Goal: Information Seeking & Learning: Learn about a topic

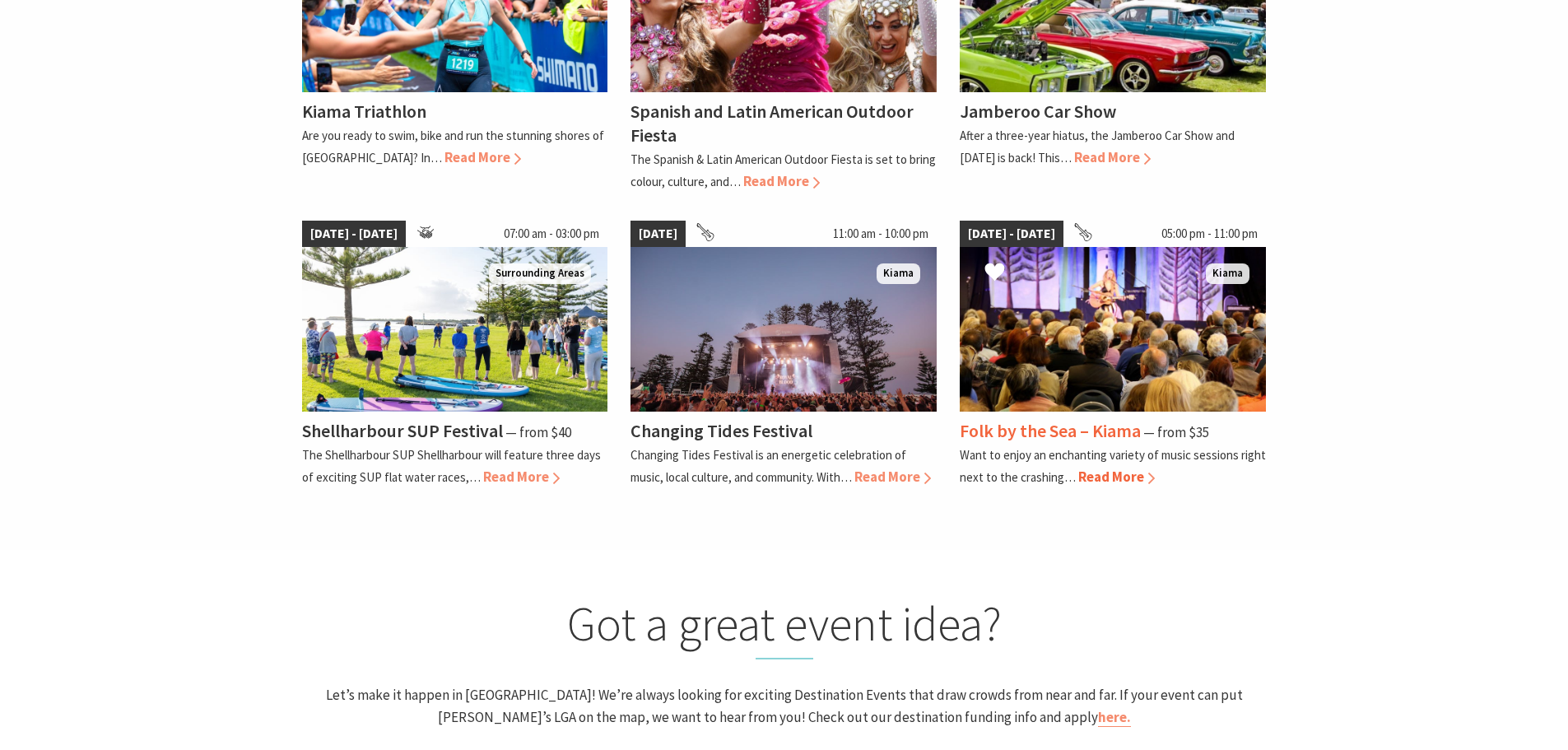
scroll to position [906, 0]
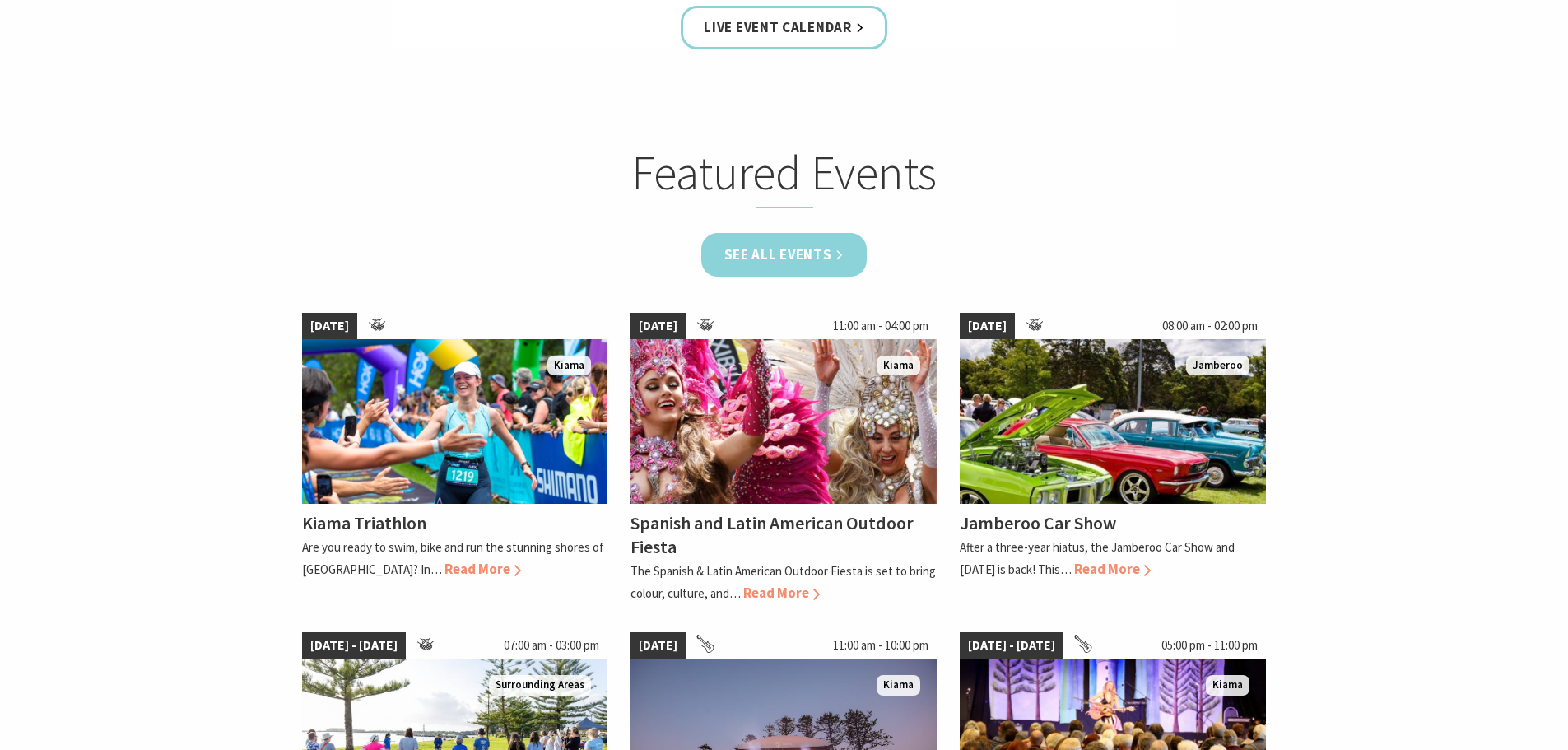
click at [845, 260] on link "See all Events" at bounding box center [784, 255] width 166 height 44
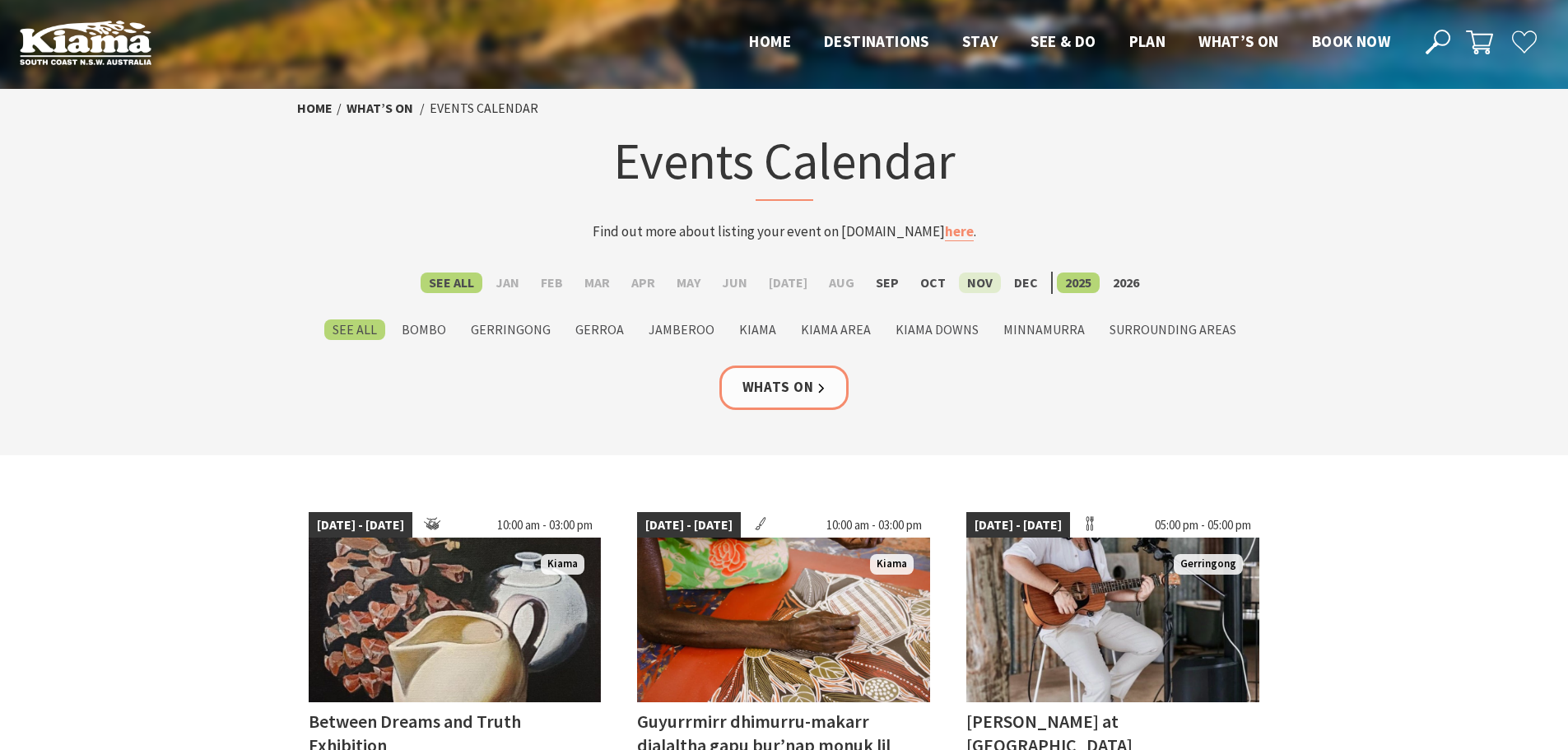
click at [972, 280] on label "Nov" at bounding box center [979, 283] width 42 height 21
click at [0, 0] on input "Nov" at bounding box center [0, 0] width 0 height 0
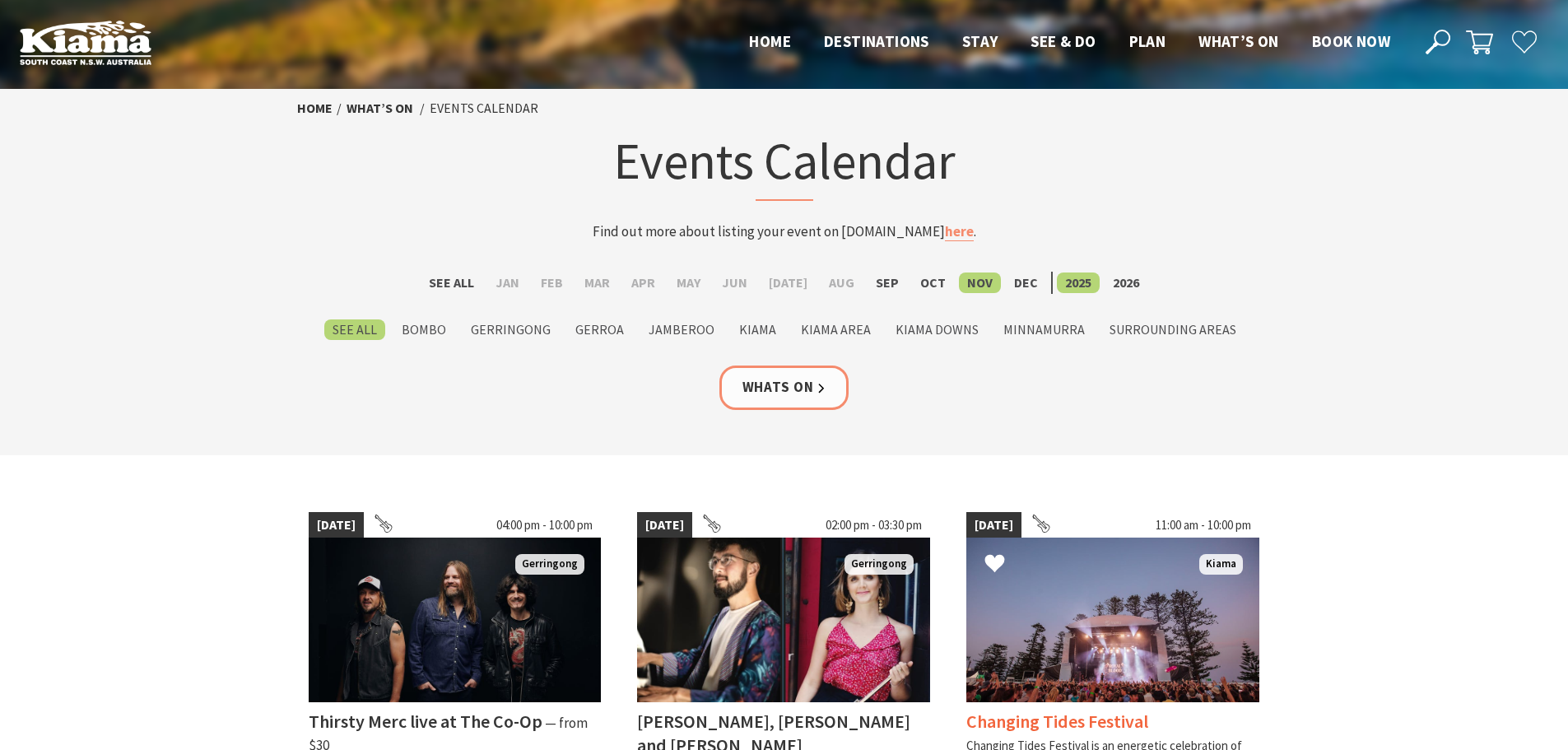
click at [1164, 611] on img at bounding box center [1113, 619] width 293 height 165
click at [1019, 287] on label "Dec" at bounding box center [1026, 283] width 40 height 21
click at [0, 0] on input "Dec" at bounding box center [0, 0] width 0 height 0
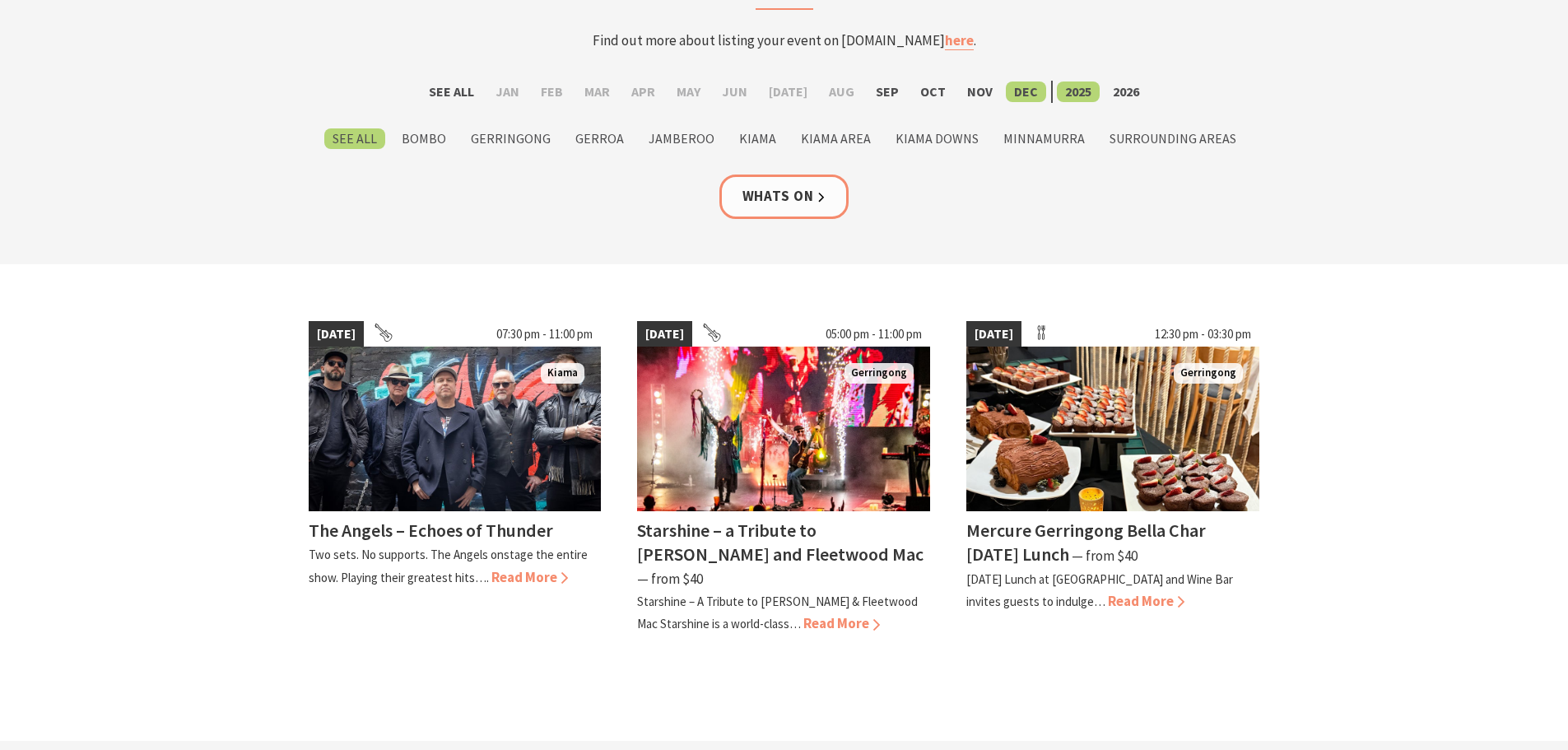
scroll to position [165, 0]
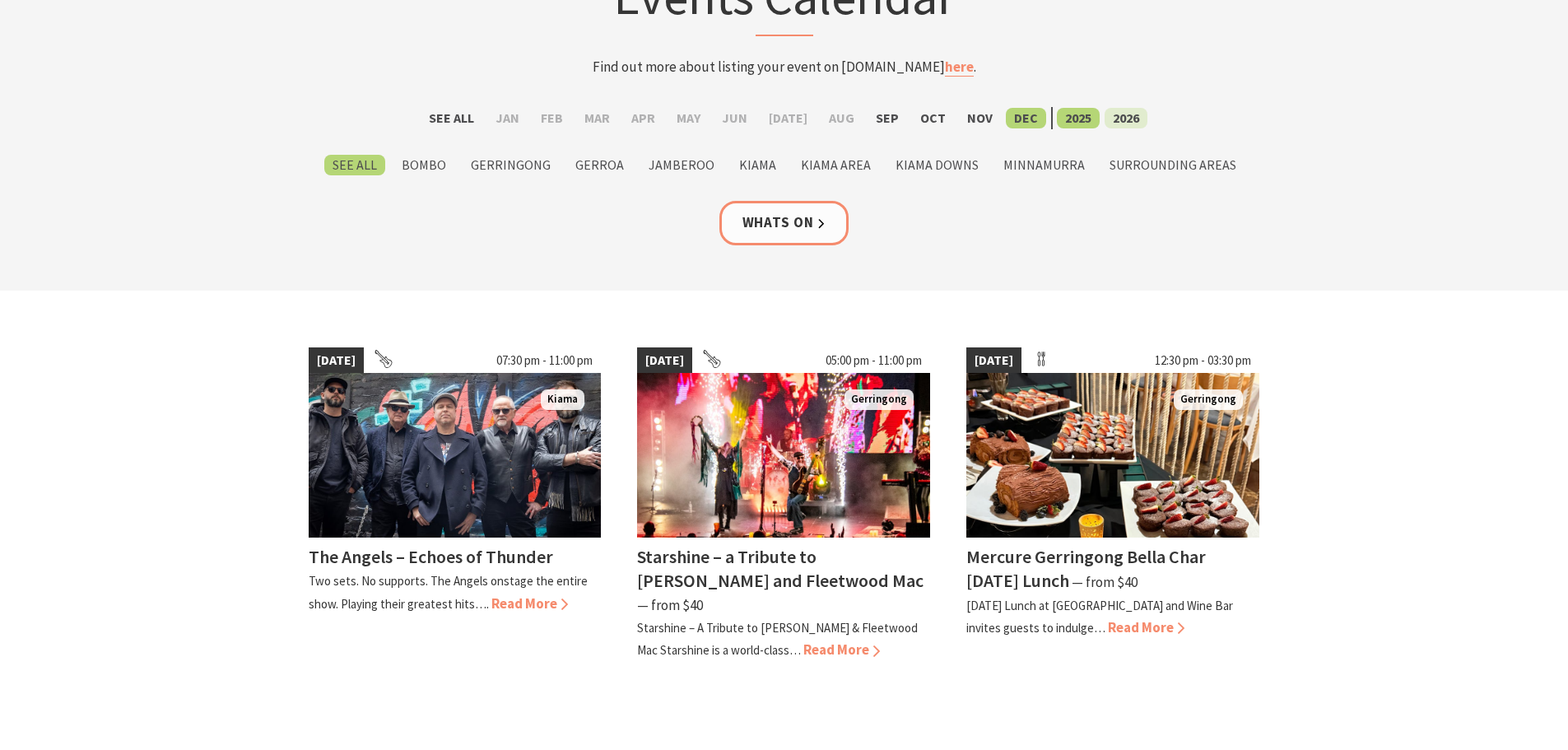
click at [1110, 115] on label "2026" at bounding box center [1126, 118] width 43 height 21
click at [0, 0] on input "2026" at bounding box center [0, 0] width 0 height 0
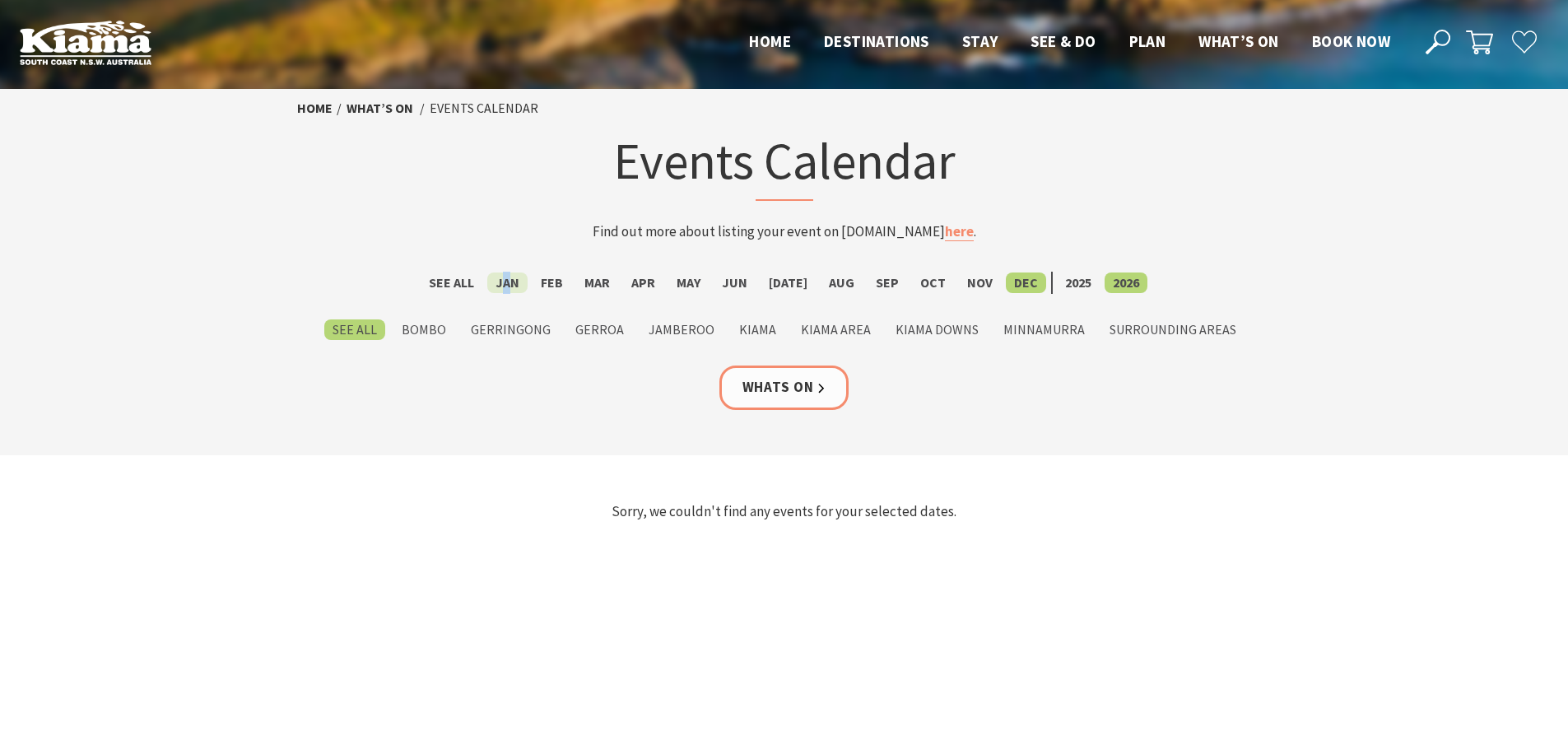
click at [517, 278] on label "Jan" at bounding box center [508, 283] width 40 height 21
click at [520, 280] on label "Jan" at bounding box center [508, 283] width 40 height 21
click at [0, 0] on input "Jan" at bounding box center [0, 0] width 0 height 0
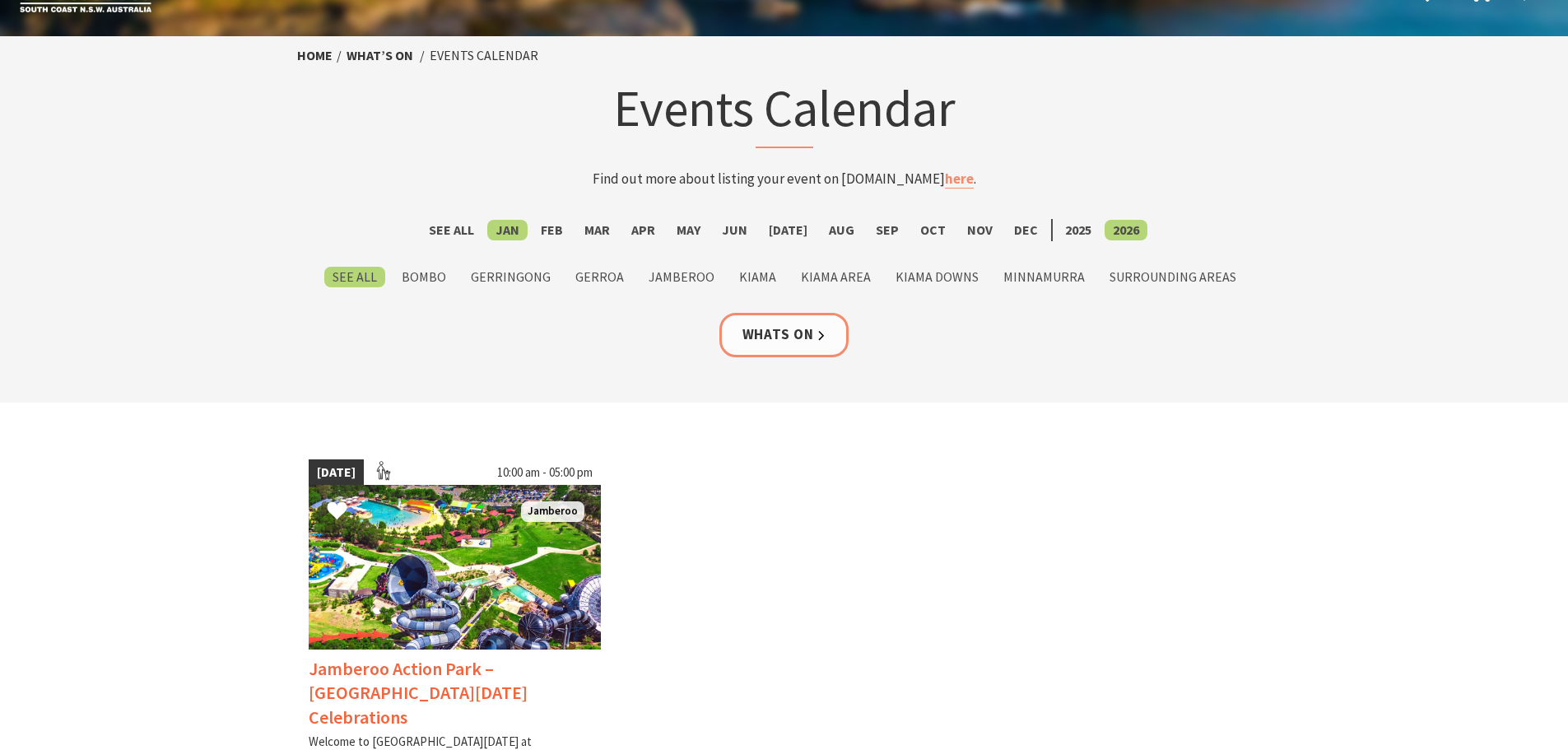
scroll to position [83, 0]
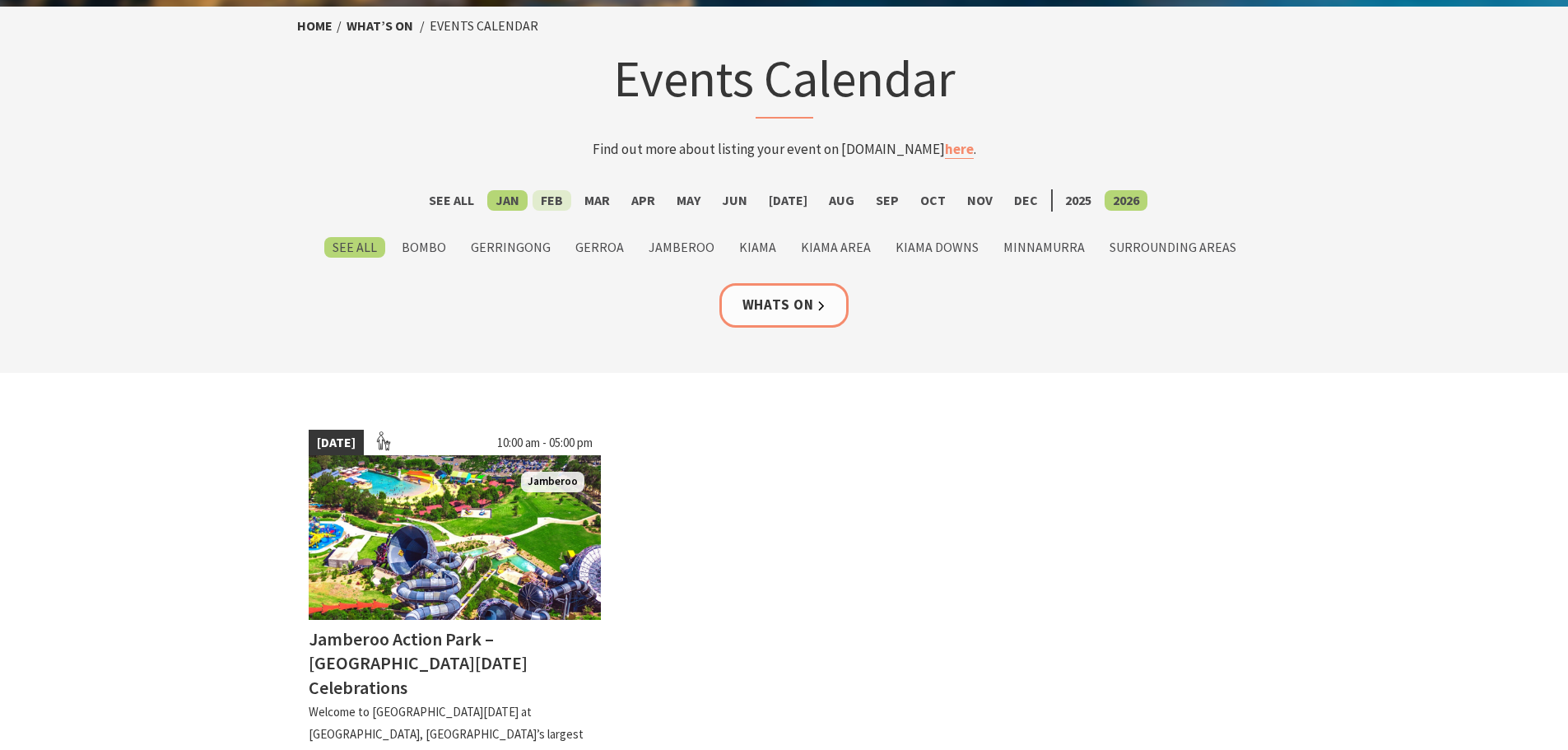
click at [552, 201] on label "Feb" at bounding box center [552, 200] width 38 height 21
click at [0, 0] on input "Feb" at bounding box center [0, 0] width 0 height 0
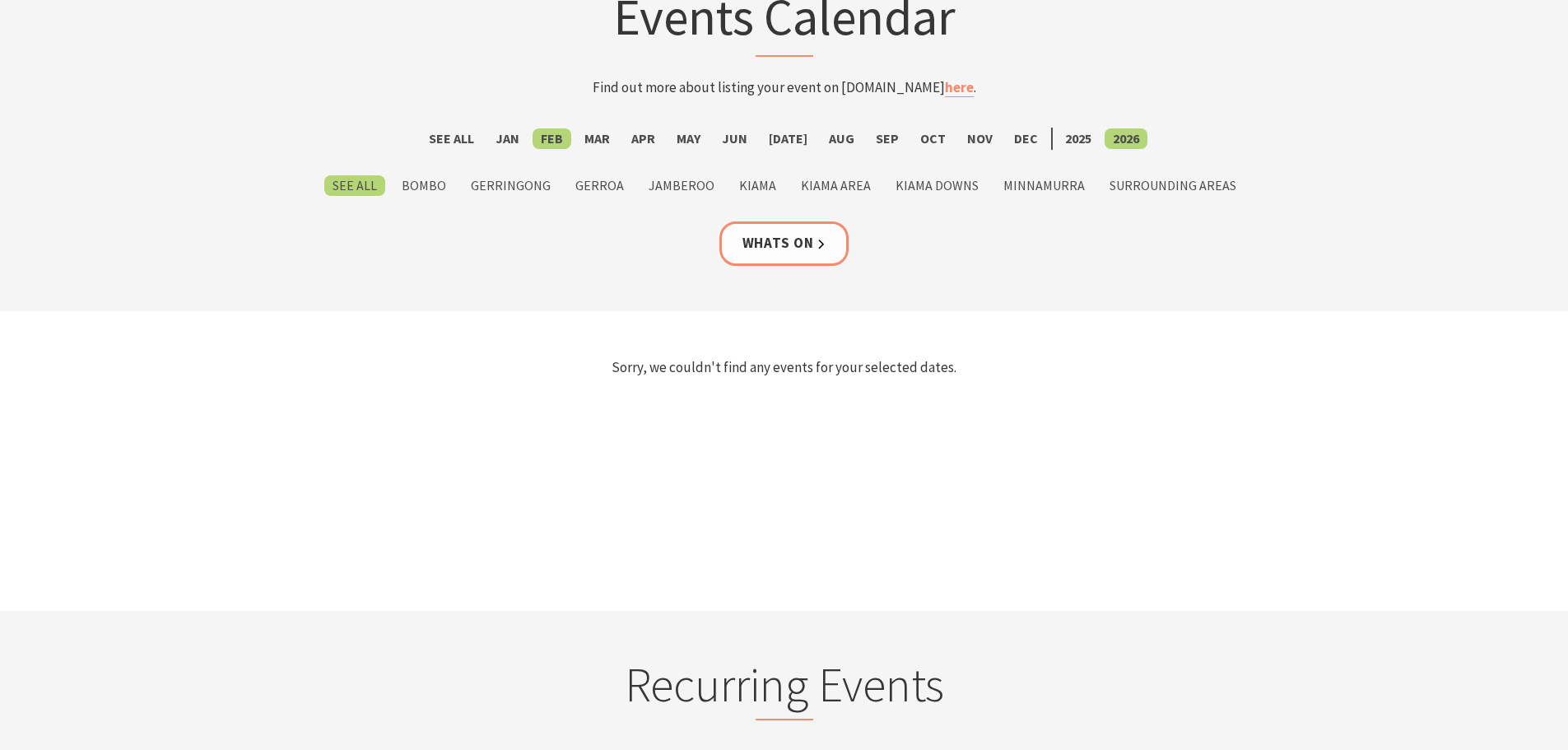
scroll to position [165, 0]
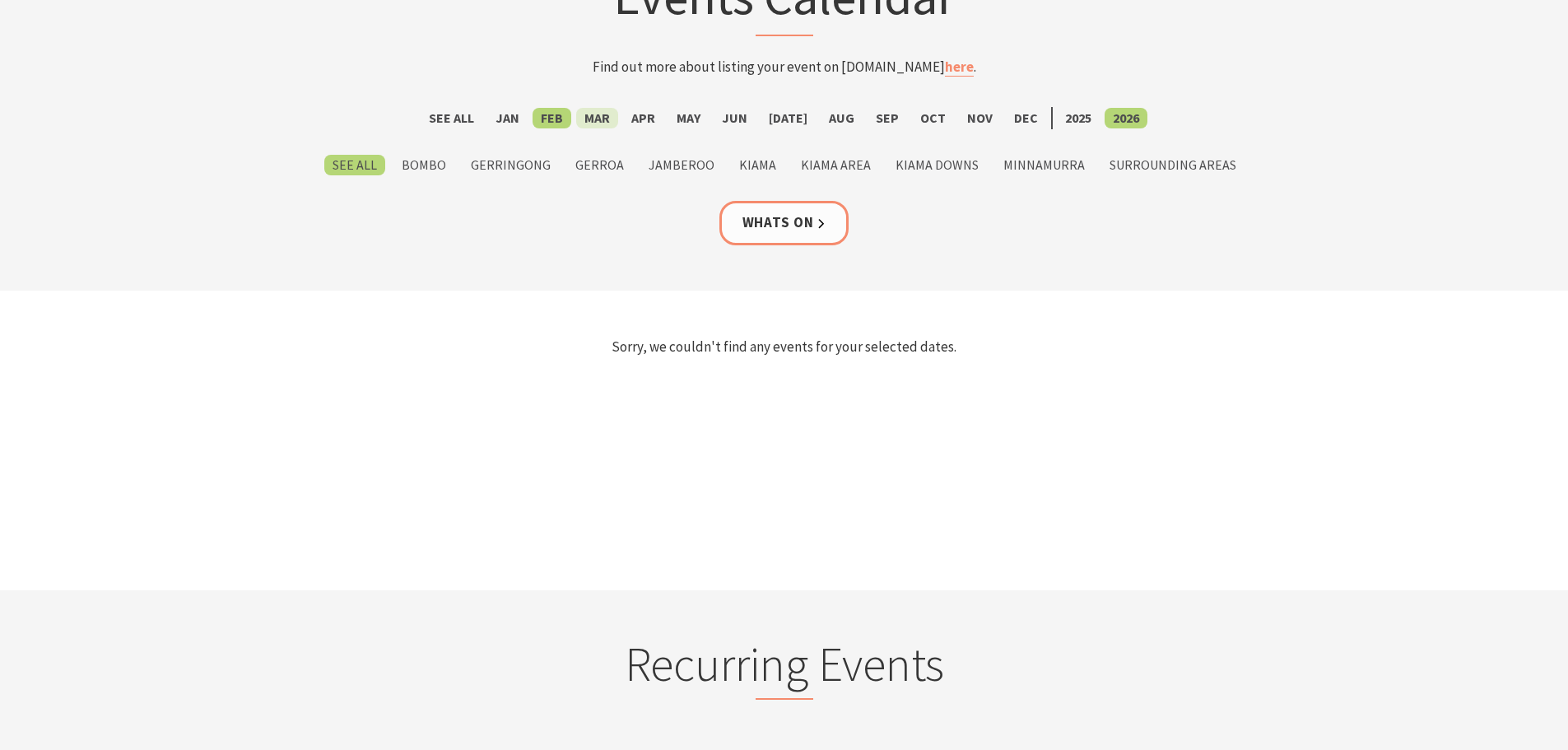
click at [617, 113] on label "Mar" at bounding box center [597, 118] width 42 height 21
click at [0, 0] on input "Mar" at bounding box center [0, 0] width 0 height 0
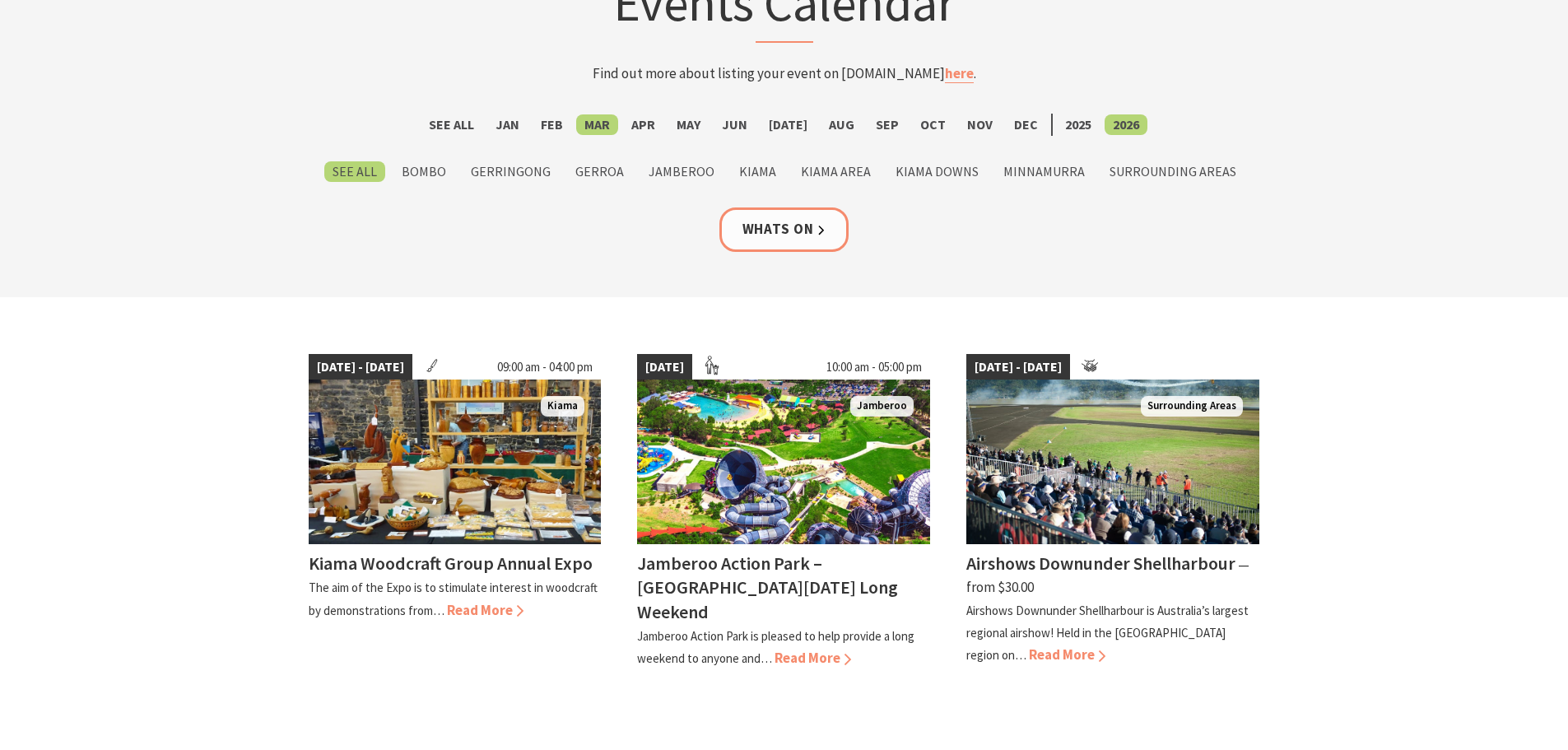
scroll to position [165, 0]
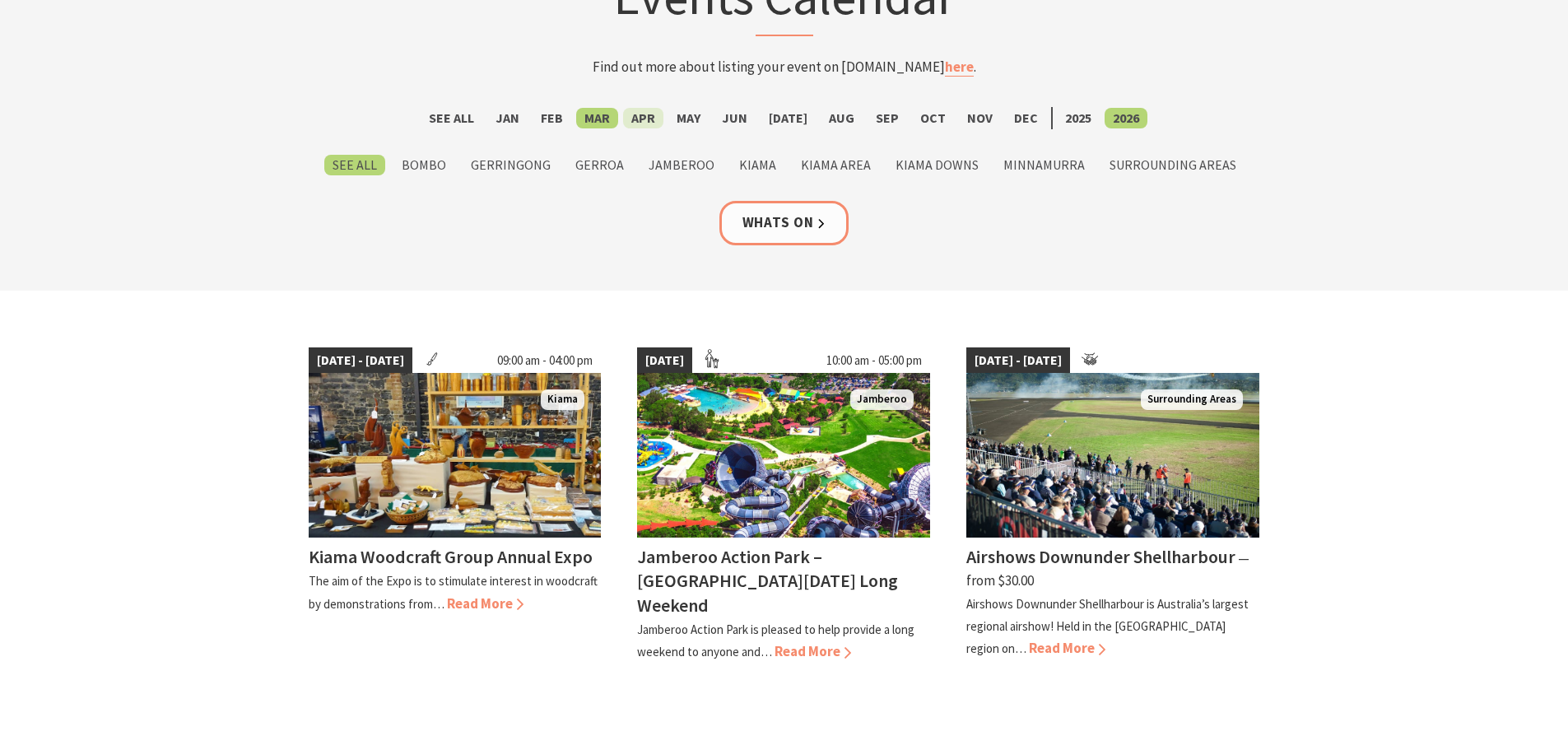
click at [648, 119] on label "Apr" at bounding box center [643, 118] width 40 height 21
click at [0, 0] on input "Apr" at bounding box center [0, 0] width 0 height 0
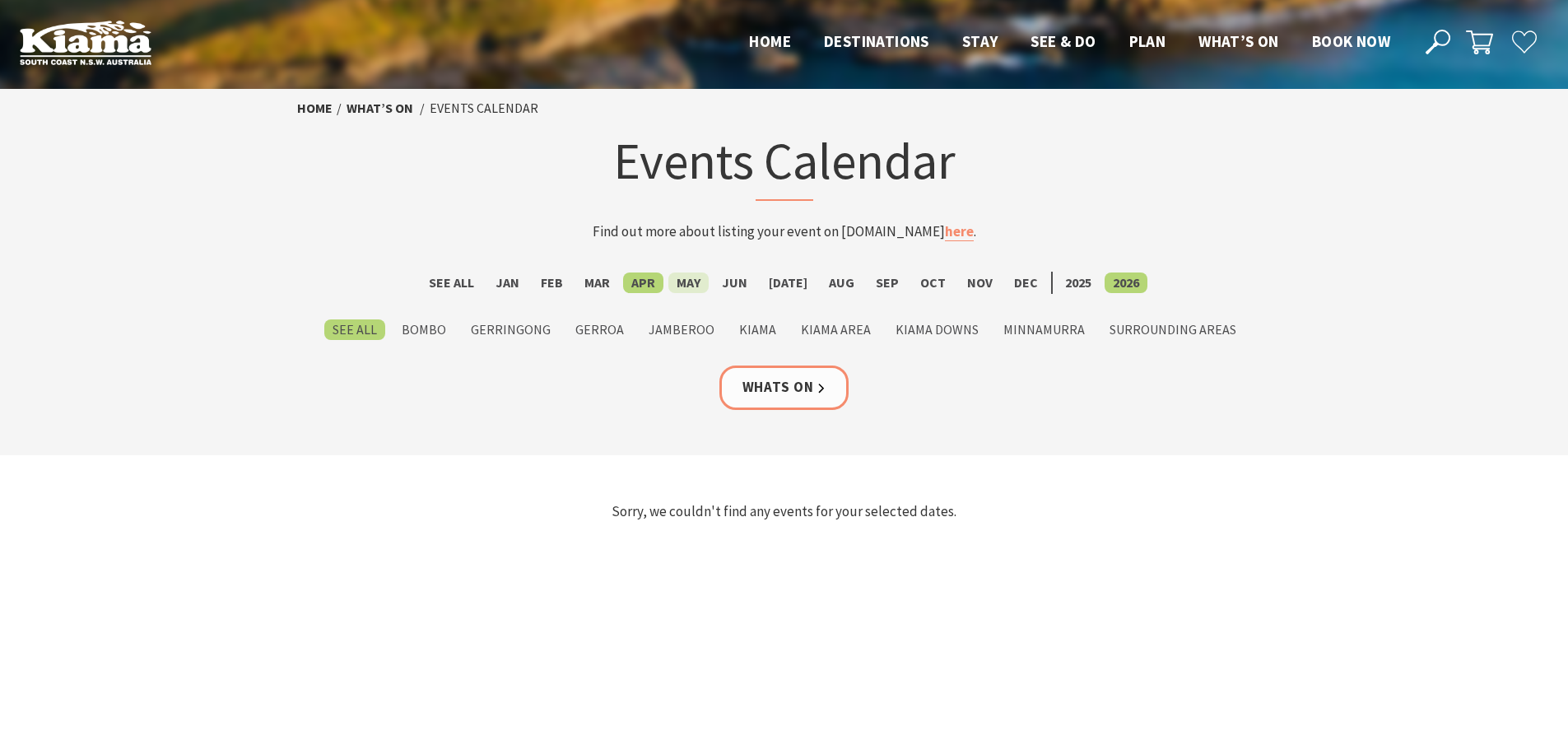
click at [697, 290] on label "May" at bounding box center [689, 283] width 40 height 21
click at [0, 0] on input "May" at bounding box center [0, 0] width 0 height 0
click at [782, 284] on label "[DATE]" at bounding box center [788, 283] width 55 height 21
click at [0, 0] on input "[DATE]" at bounding box center [0, 0] width 0 height 0
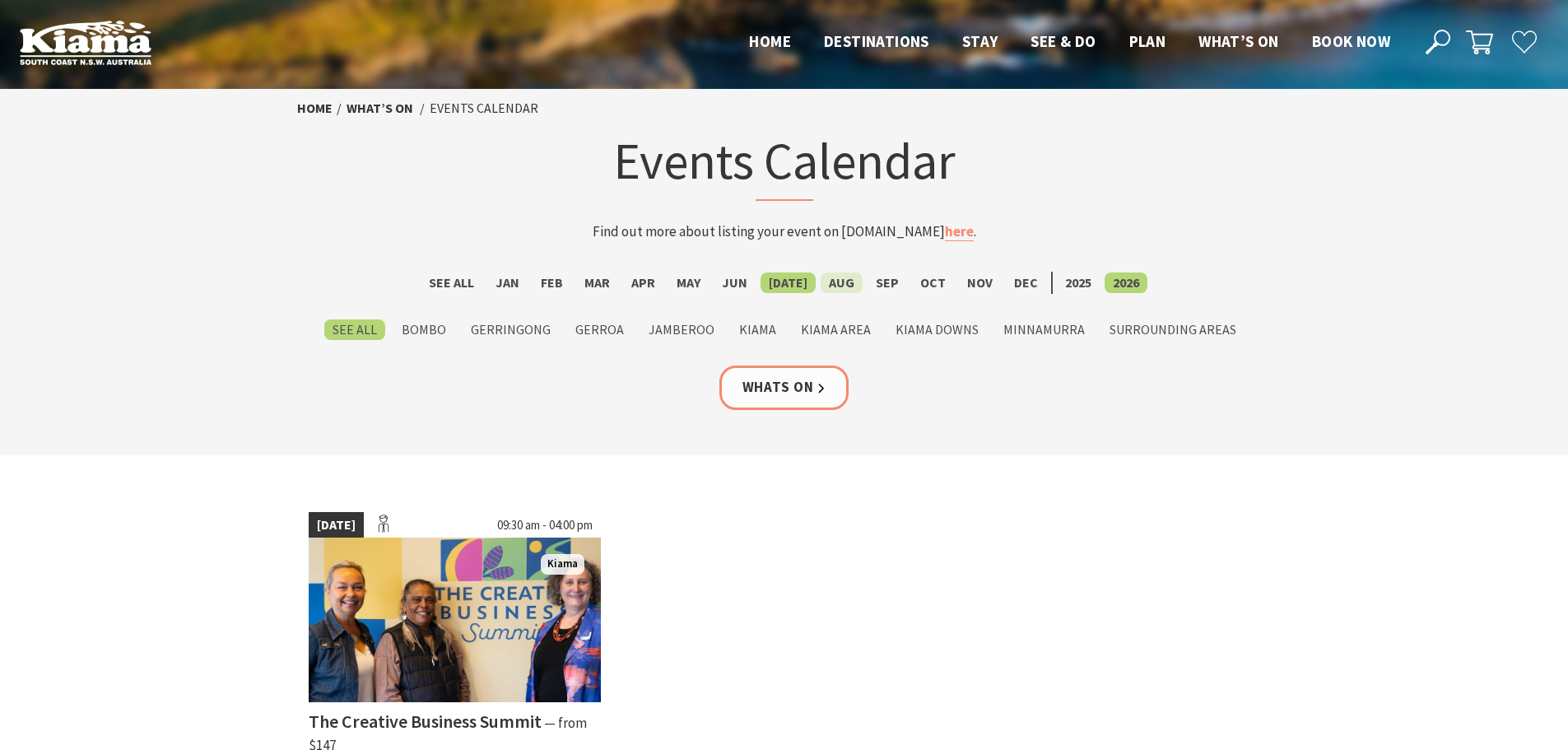
click at [838, 287] on label "Aug" at bounding box center [842, 283] width 42 height 21
click at [0, 0] on input "Aug" at bounding box center [0, 0] width 0 height 0
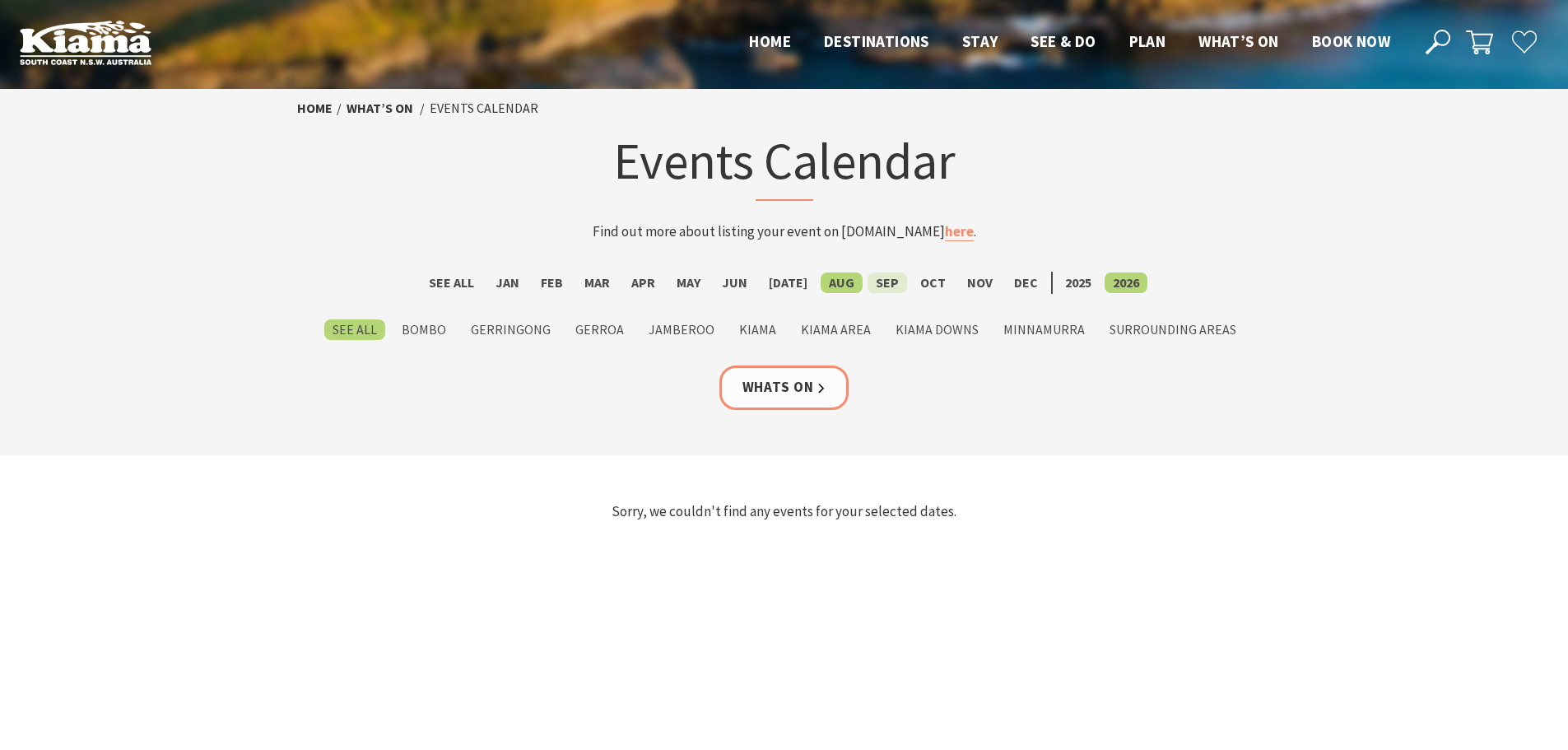
drag, startPoint x: 0, startPoint y: 0, endPoint x: 871, endPoint y: 288, distance: 917.4
click at [871, 288] on label "Sep" at bounding box center [886, 283] width 39 height 21
click at [0, 0] on input "Sep" at bounding box center [0, 0] width 0 height 0
click at [1006, 280] on label "Dec" at bounding box center [1026, 283] width 40 height 21
click at [0, 0] on input "Dec" at bounding box center [0, 0] width 0 height 0
